Goal: Task Accomplishment & Management: Manage account settings

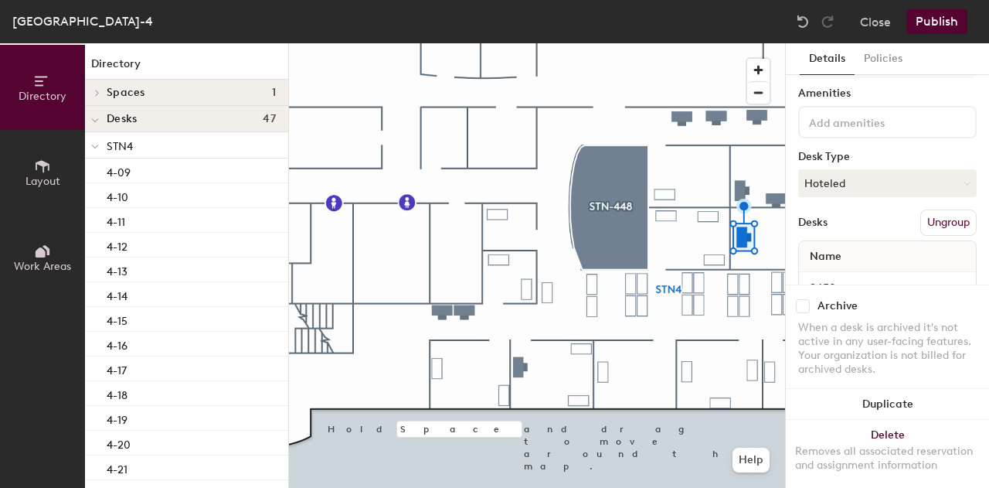
scroll to position [22, 0]
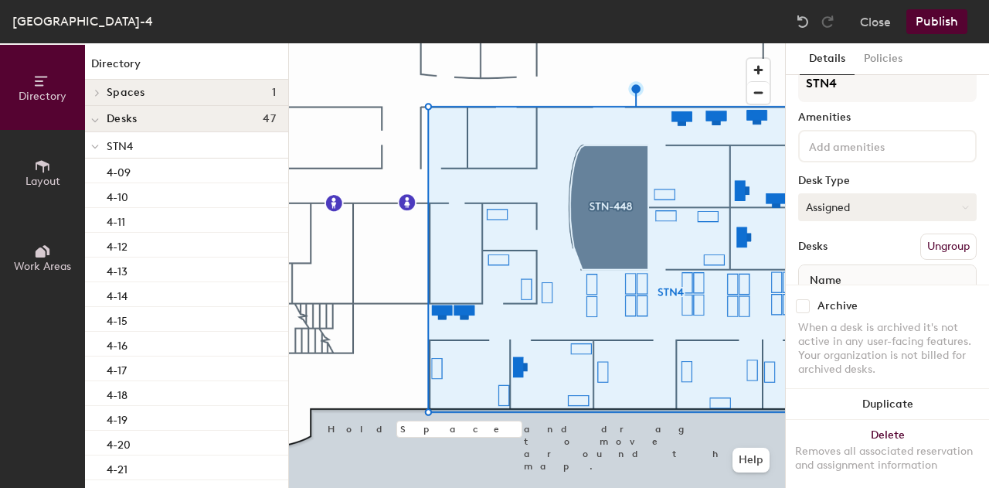
click at [824, 200] on button "Assigned" at bounding box center [887, 207] width 178 height 28
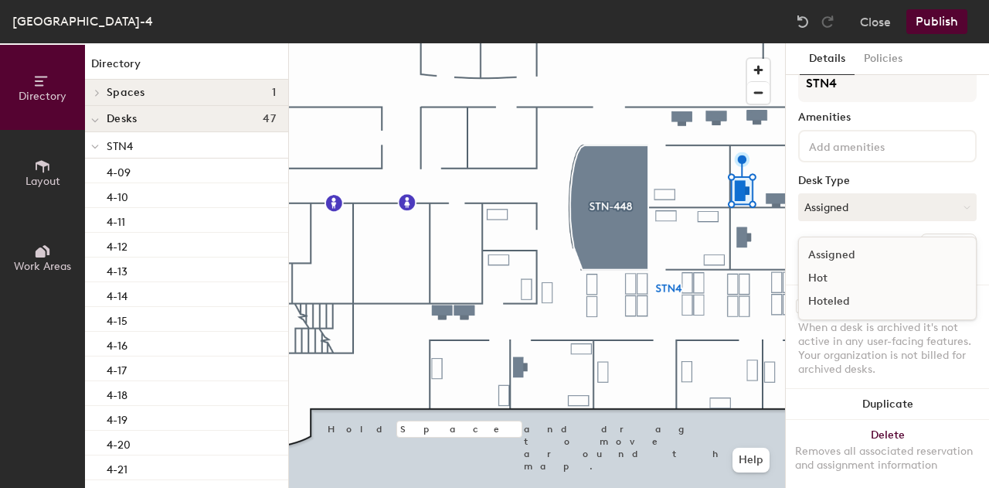
click at [842, 294] on div "Hoteled" at bounding box center [876, 301] width 155 height 23
click at [941, 33] on button "Publish" at bounding box center [936, 21] width 61 height 25
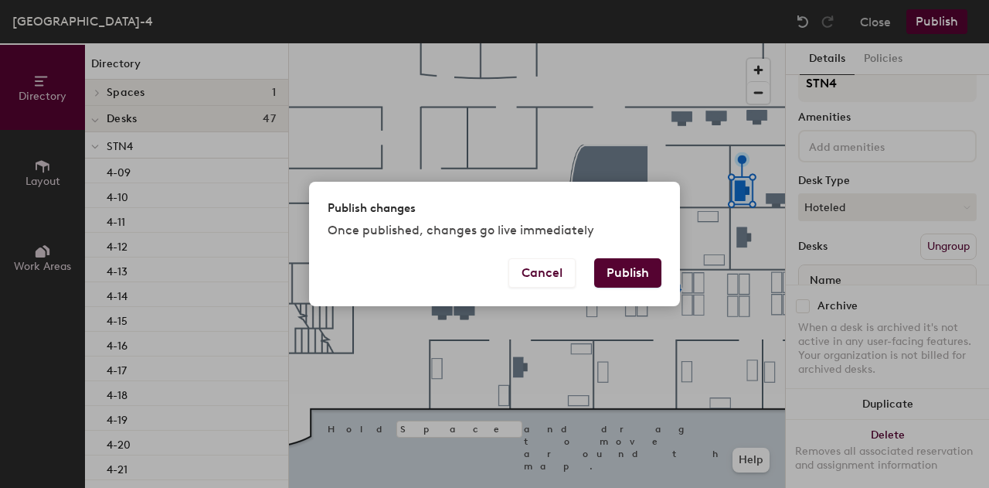
click at [654, 276] on button "Publish" at bounding box center [627, 272] width 67 height 29
